Goal: Transaction & Acquisition: Purchase product/service

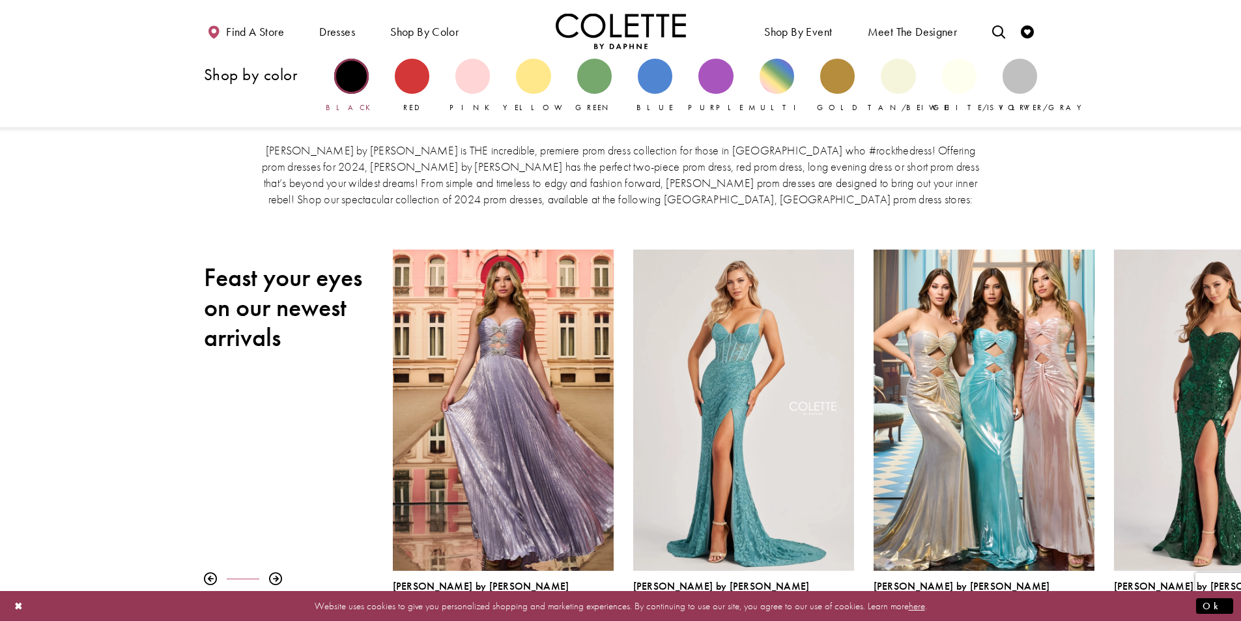
click at [355, 71] on div "Primary block" at bounding box center [351, 76] width 35 height 35
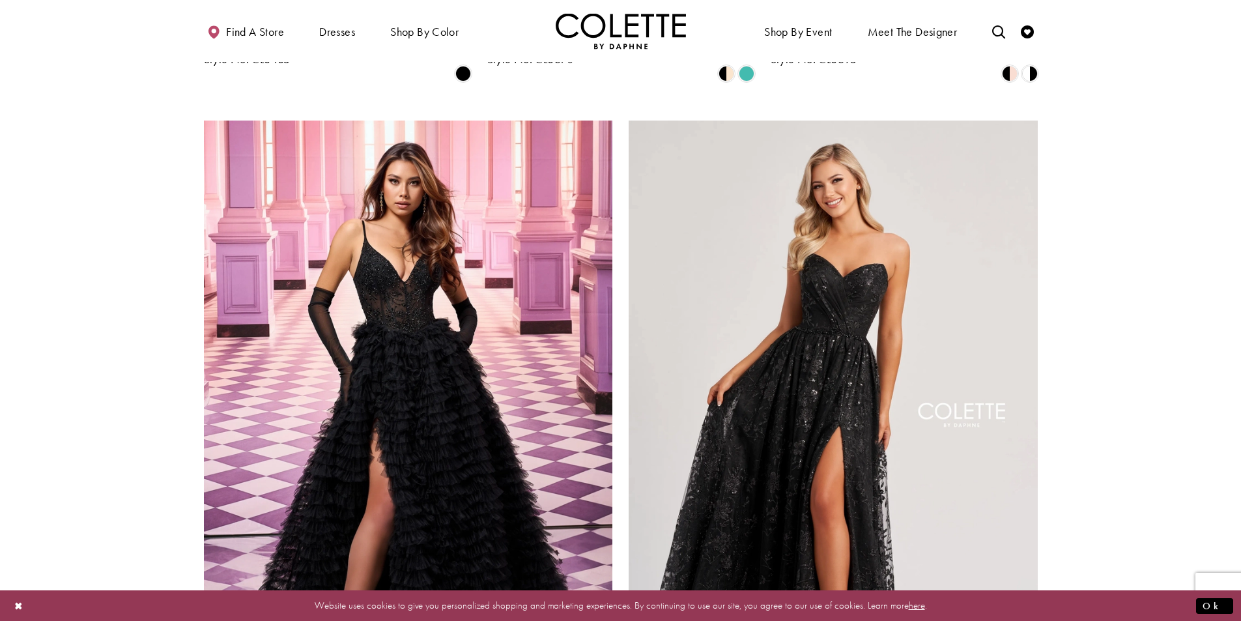
scroll to position [2085, 0]
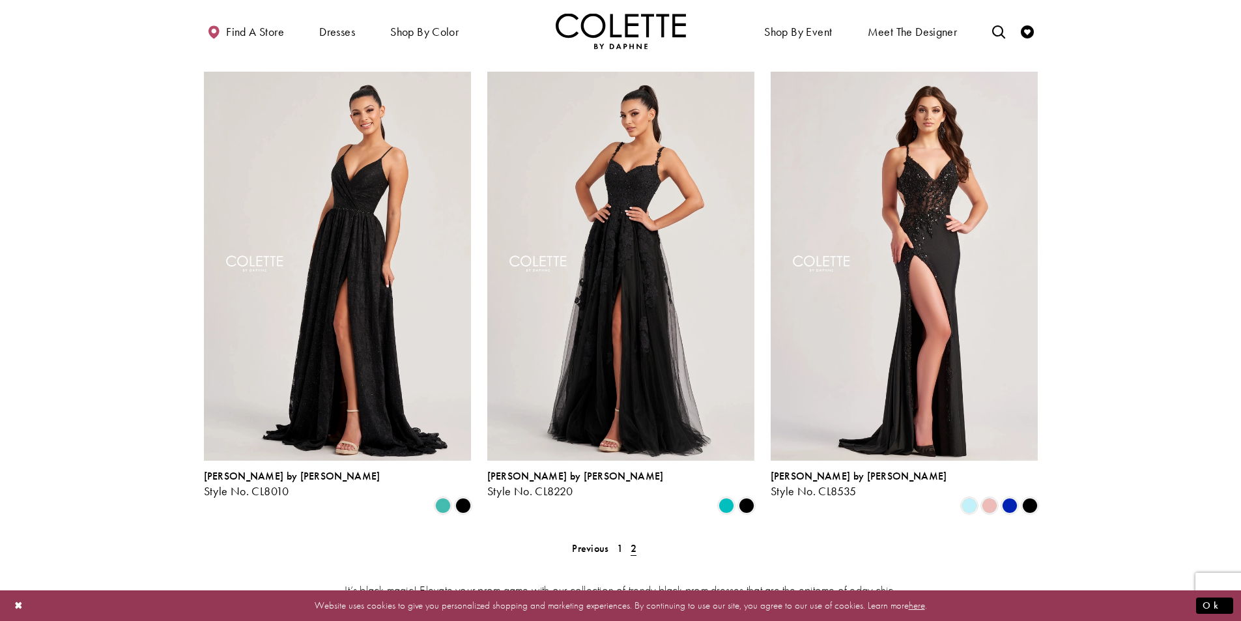
scroll to position [592, 0]
